Goal: Check status: Check status

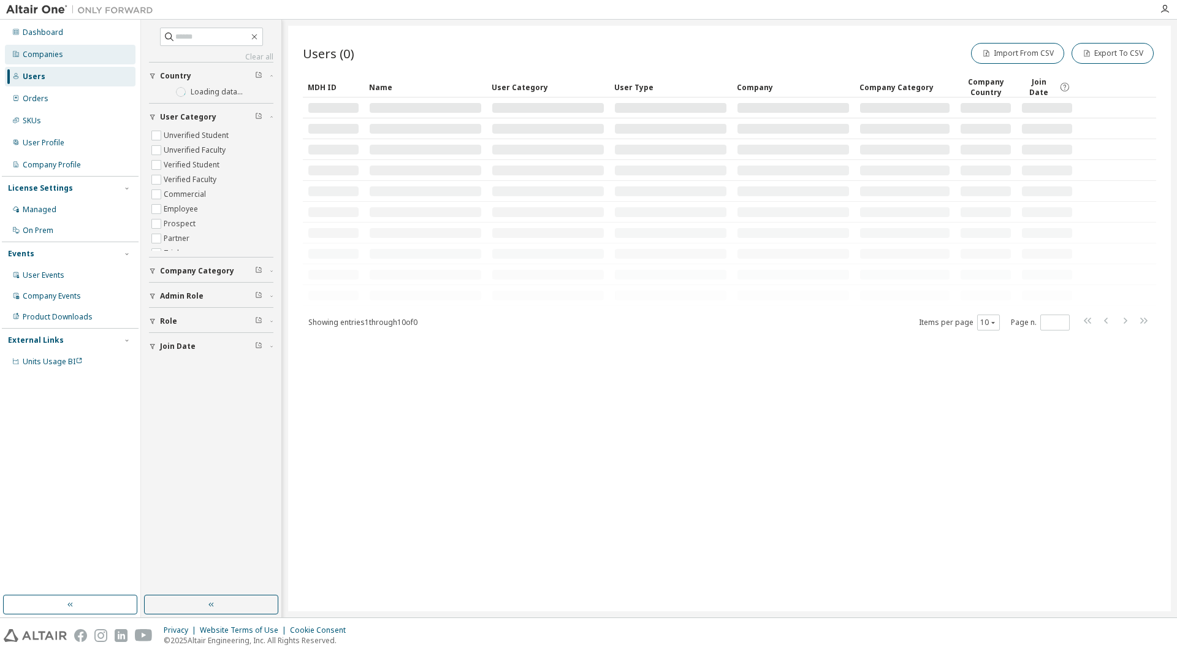
click at [80, 56] on div "Companies" at bounding box center [70, 55] width 131 height 20
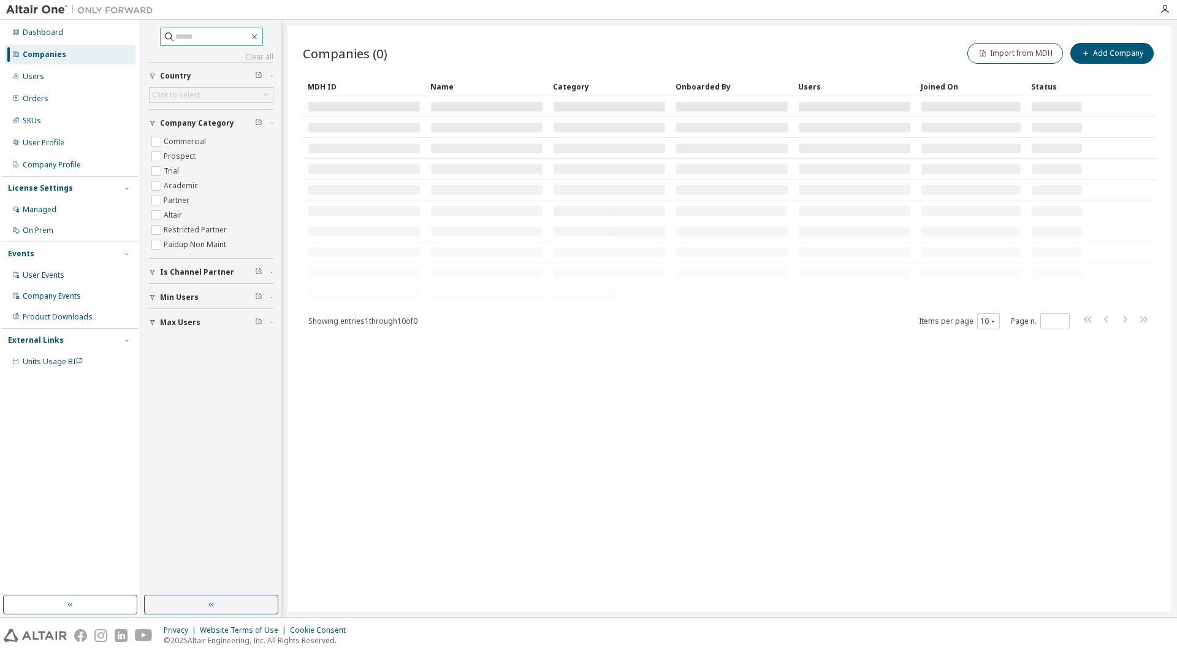
click at [208, 40] on input "text" at bounding box center [212, 37] width 74 height 12
paste input "**********"
type input "**********"
click at [487, 478] on div "Companies (0) Import from MDH Add Company Clear Load Save Save As Field Operato…" at bounding box center [729, 318] width 883 height 585
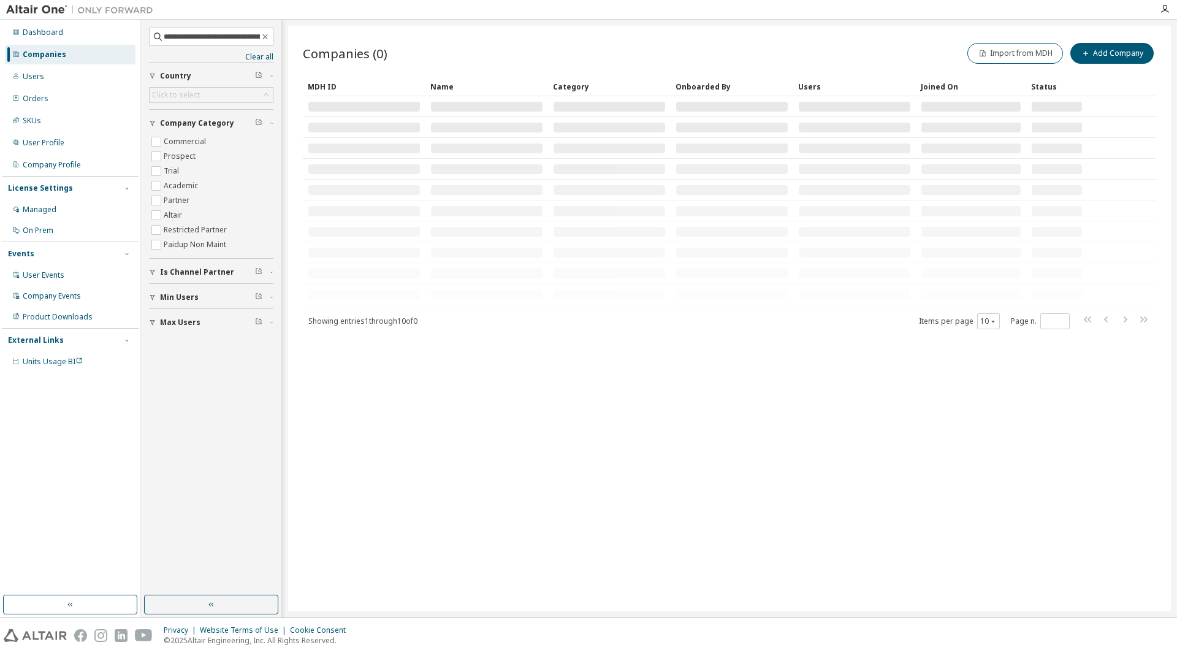
click at [581, 416] on div "Companies (0) Import from MDH Add Company Clear Load Save Save As Field Operato…" at bounding box center [729, 318] width 883 height 585
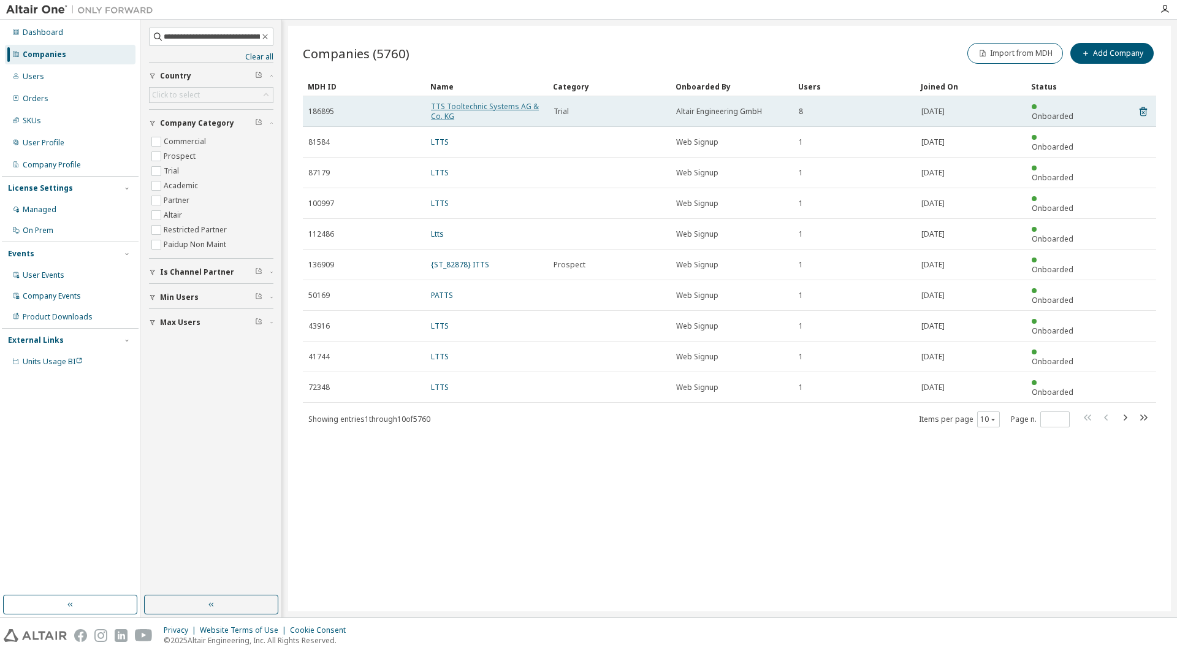
click at [480, 107] on link "TTS Tooltechnic Systems AG & Co. KG" at bounding box center [485, 111] width 108 height 20
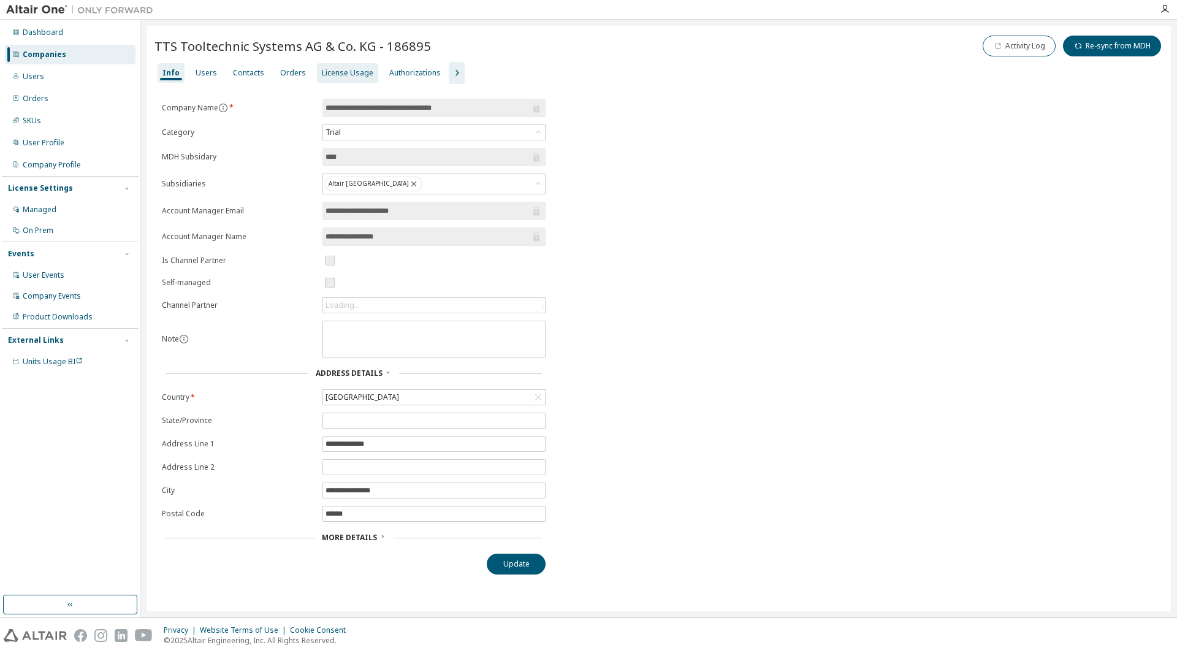
click at [333, 69] on div "License Usage" at bounding box center [347, 73] width 51 height 10
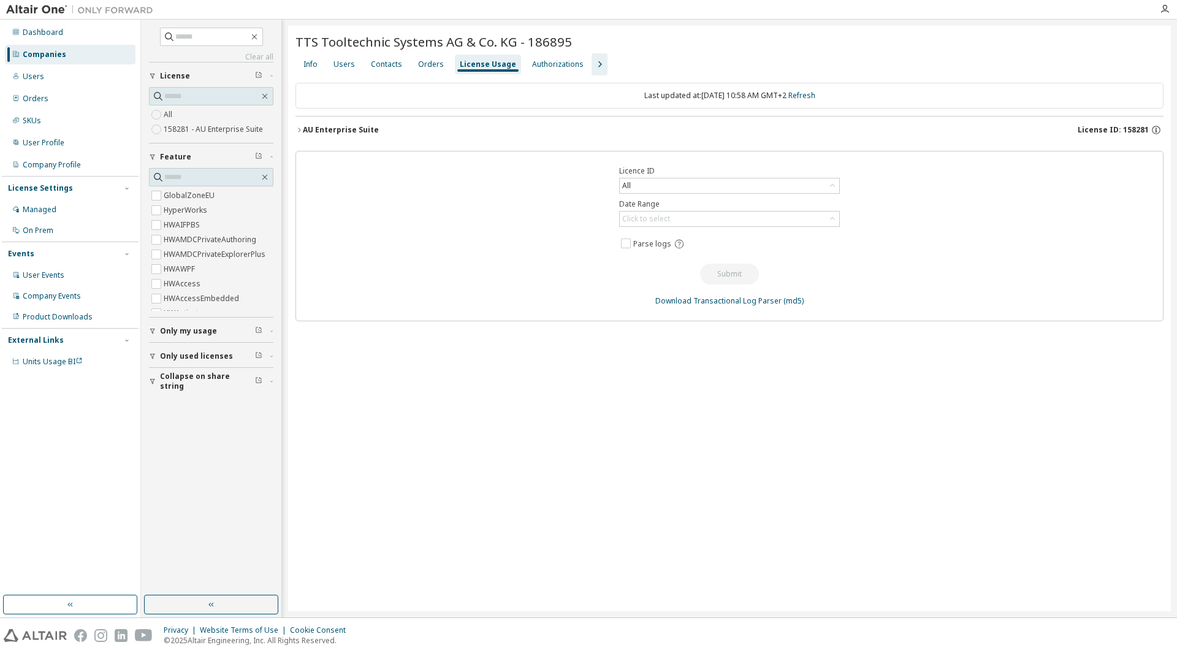
click at [355, 125] on div "AU Enterprise Suite" at bounding box center [341, 130] width 76 height 10
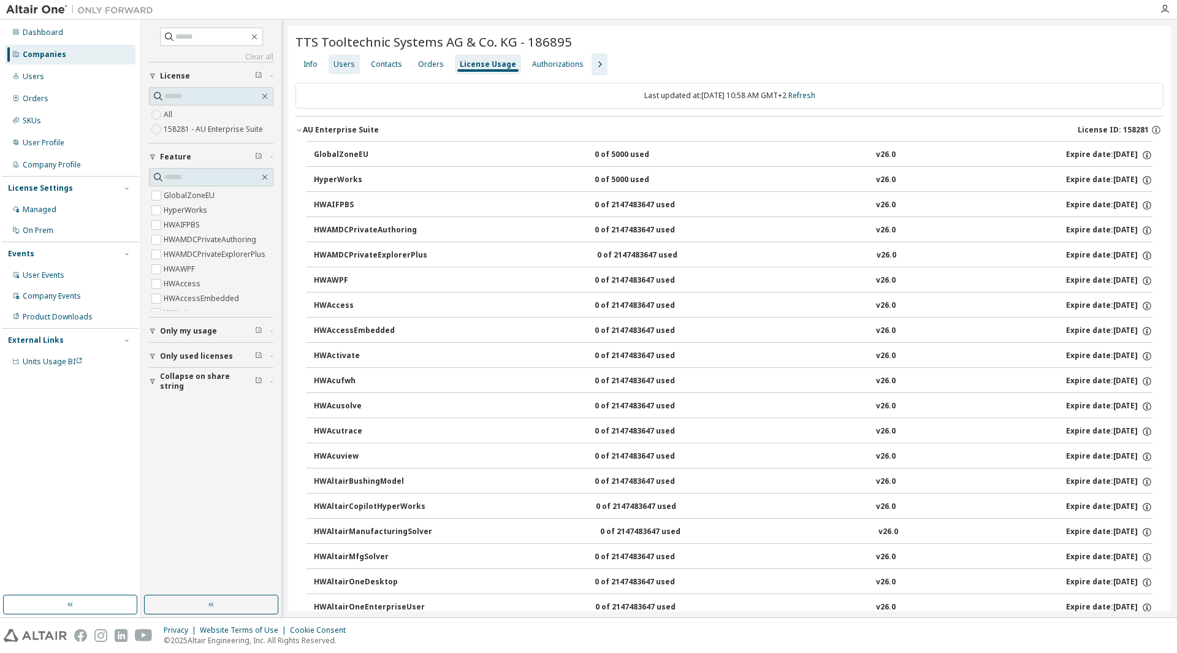
click at [341, 67] on div "Users" at bounding box center [343, 64] width 21 height 10
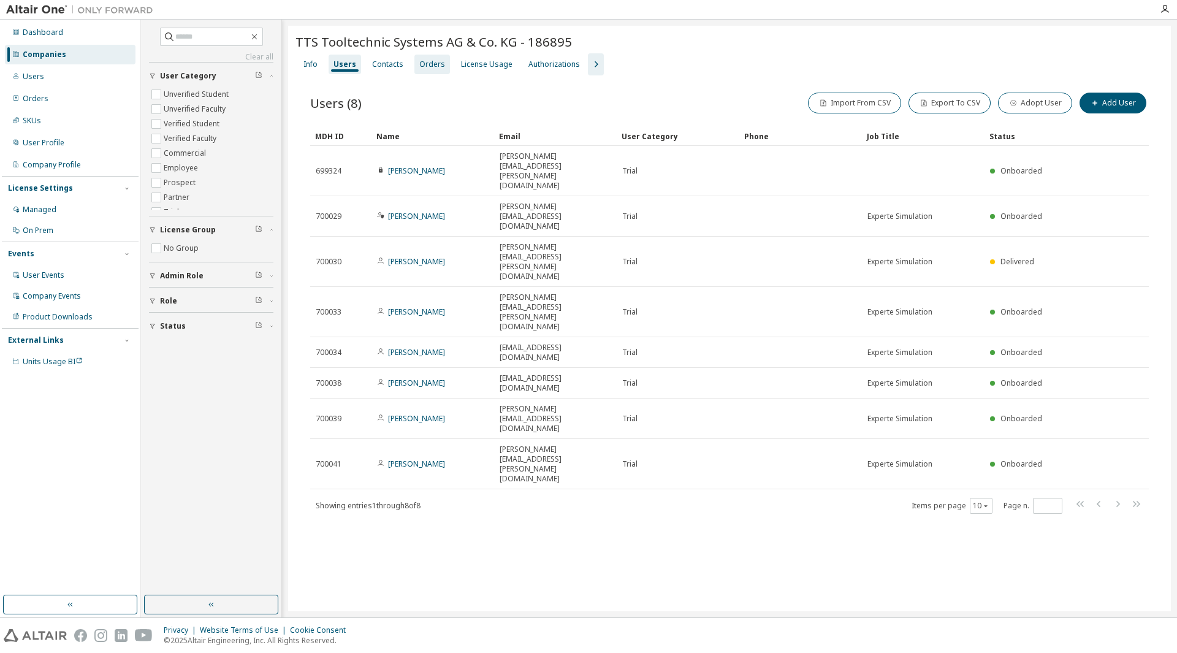
click at [432, 59] on div "Orders" at bounding box center [432, 64] width 26 height 10
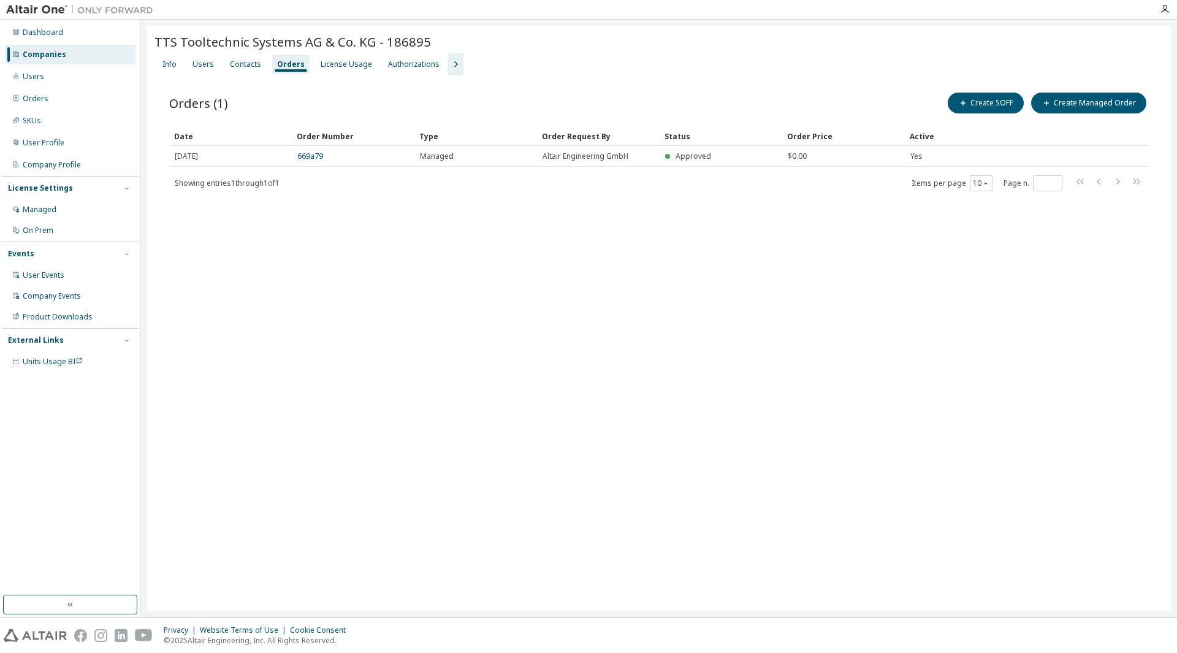
click at [448, 61] on icon "button" at bounding box center [455, 64] width 15 height 15
